Goal: Task Accomplishment & Management: Complete application form

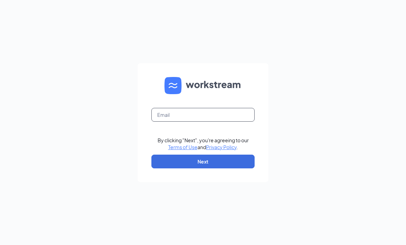
click at [218, 119] on input "text" at bounding box center [202, 115] width 103 height 14
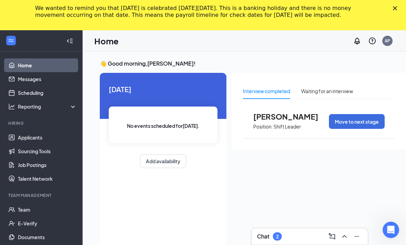
click at [383, 41] on div "AP" at bounding box center [387, 41] width 10 height 10
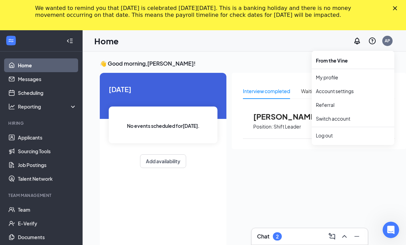
click at [333, 78] on link "My profile" at bounding box center [353, 77] width 74 height 7
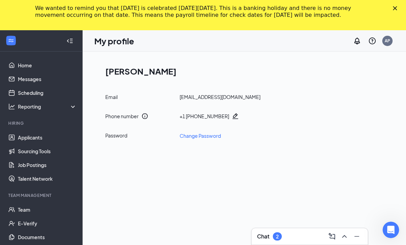
click at [25, 205] on link "Team" at bounding box center [47, 210] width 59 height 14
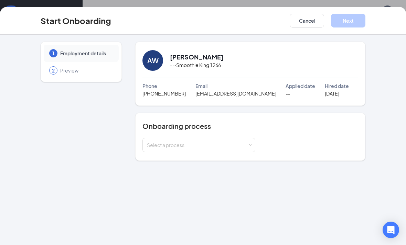
click at [205, 143] on div "Select a process" at bounding box center [197, 145] width 101 height 7
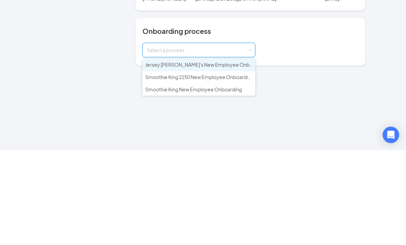
click at [235, 181] on span "Smoothie King New Employee Onboarding" at bounding box center [193, 184] width 97 height 6
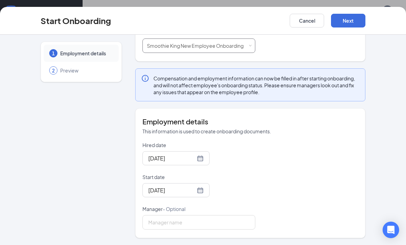
scroll to position [99, 0]
click at [211, 222] on input "Manager - Optional" at bounding box center [198, 222] width 113 height 14
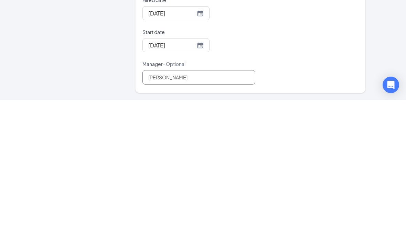
type input "[PERSON_NAME]"
click at [308, 142] on div "Hired date Aug 27, 2025 Start date Aug 27, 2025 Manager - Optional Aysha Palmero" at bounding box center [250, 186] width 216 height 88
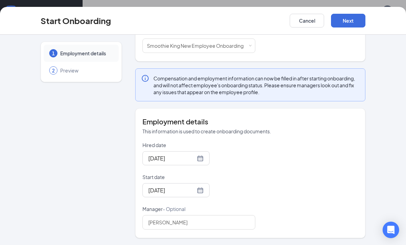
click at [349, 21] on button "Next" at bounding box center [348, 21] width 34 height 14
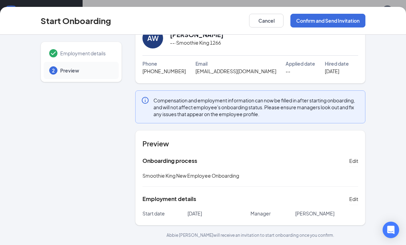
scroll to position [22, 0]
click at [338, 22] on button "Confirm and Send Invitation" at bounding box center [327, 21] width 75 height 14
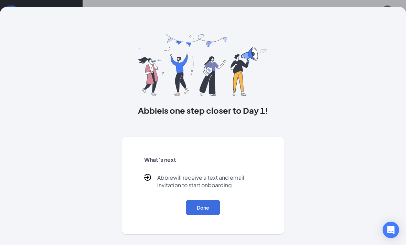
scroll to position [0, 0]
click at [203, 207] on button "Done" at bounding box center [203, 207] width 34 height 15
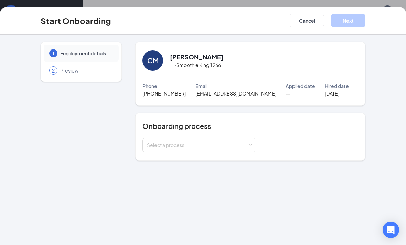
click at [202, 147] on div "Select a process" at bounding box center [197, 145] width 101 height 7
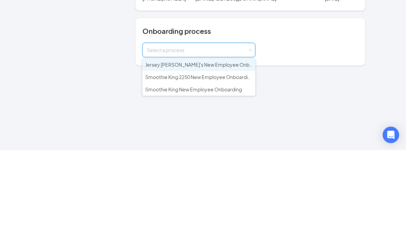
click at [221, 181] on span "Smoothie King New Employee Onboarding" at bounding box center [193, 184] width 97 height 6
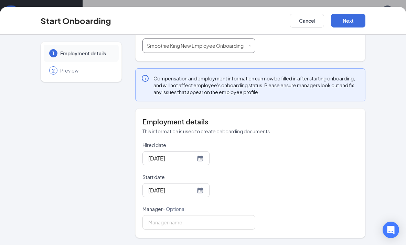
scroll to position [99, 0]
click at [201, 223] on input "Manager - Optional" at bounding box center [198, 222] width 113 height 14
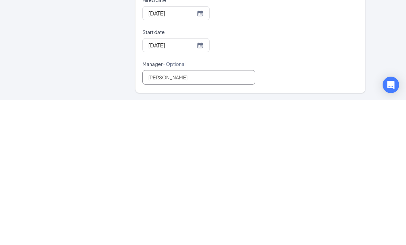
type input "Aysha Palmero"
click at [314, 142] on div "Hired date Aug 27, 2025 Start date Aug 27, 2025 Manager - Optional Aysha Palmero" at bounding box center [250, 186] width 216 height 88
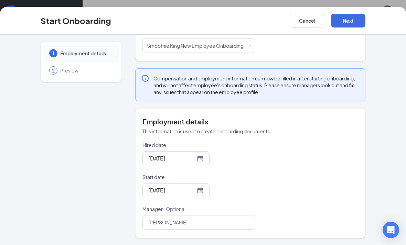
click at [349, 21] on button "Next" at bounding box center [348, 21] width 34 height 14
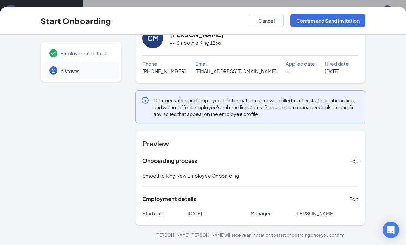
scroll to position [0, 0]
click at [341, 22] on button "Confirm and Send Invitation" at bounding box center [327, 21] width 75 height 14
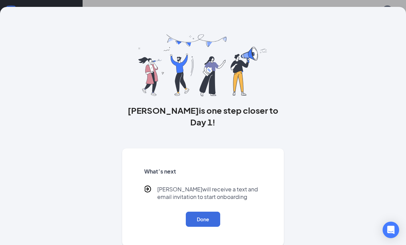
click at [205, 212] on button "Done" at bounding box center [203, 219] width 34 height 15
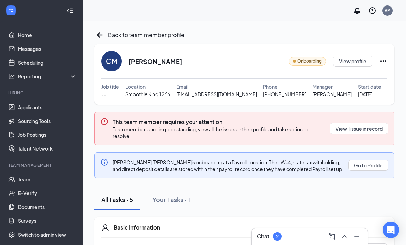
click at [368, 127] on button "View 1 issue in record" at bounding box center [359, 128] width 59 height 11
click at [385, 11] on div "AP" at bounding box center [388, 11] width 6 height 6
click at [386, 11] on div "AP" at bounding box center [388, 11] width 6 height 6
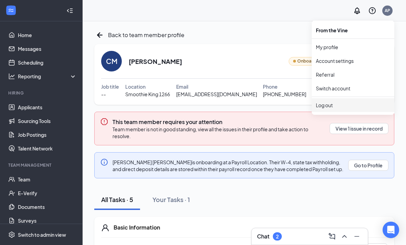
click at [337, 107] on div "Log out" at bounding box center [353, 105] width 74 height 7
